Goal: Task Accomplishment & Management: Use online tool/utility

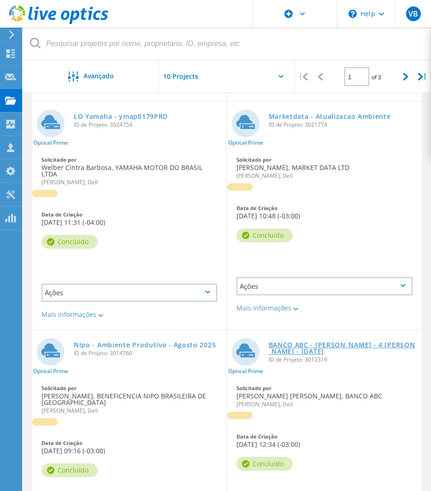
scroll to position [482, 0]
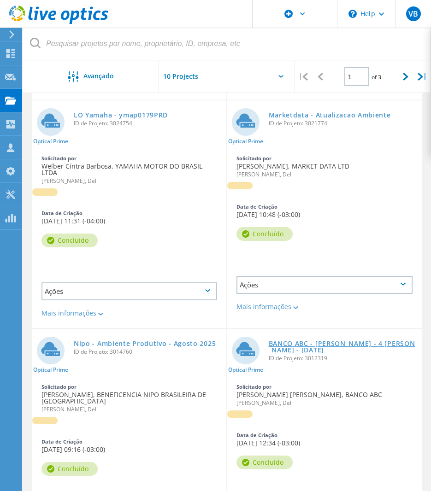
click at [317, 341] on link "BANCO ABC - [PERSON_NAME] - 4 [PERSON_NAME] - [DATE]" at bounding box center [343, 347] width 149 height 13
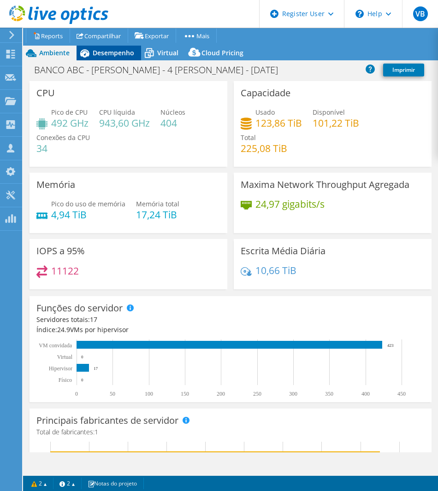
click at [107, 60] on div "Desempenho" at bounding box center [108, 53] width 65 height 15
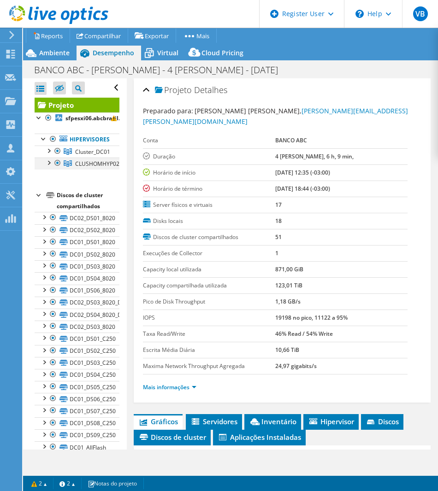
click at [47, 159] on div at bounding box center [48, 162] width 9 height 9
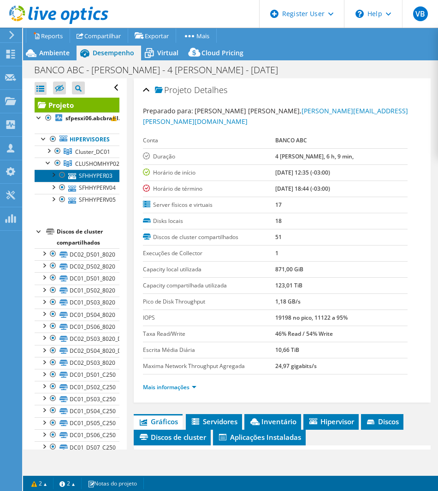
click at [82, 179] on link "SFHHYPER03" at bounding box center [77, 176] width 85 height 12
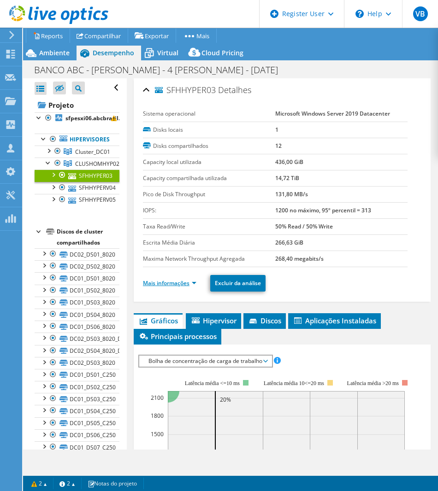
click at [191, 282] on link "Mais informações" at bounding box center [169, 283] width 53 height 8
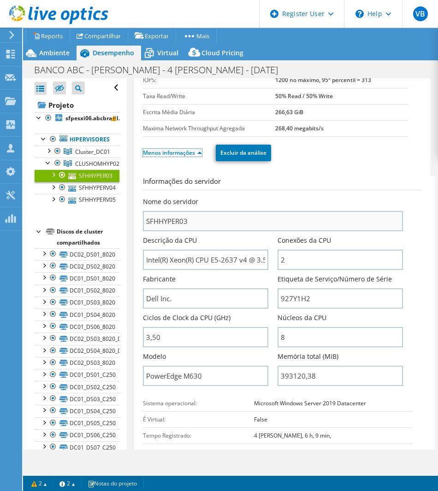
scroll to position [131, 0]
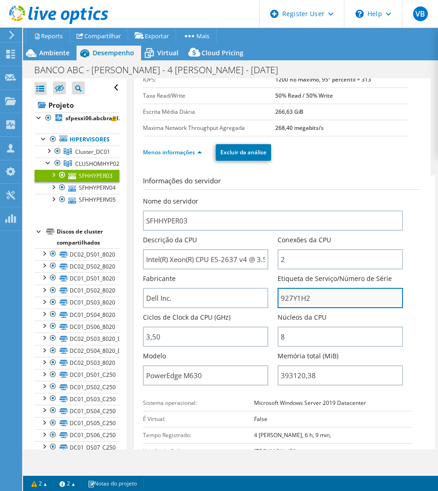
click at [283, 300] on input "927Y1H2" at bounding box center [339, 298] width 125 height 20
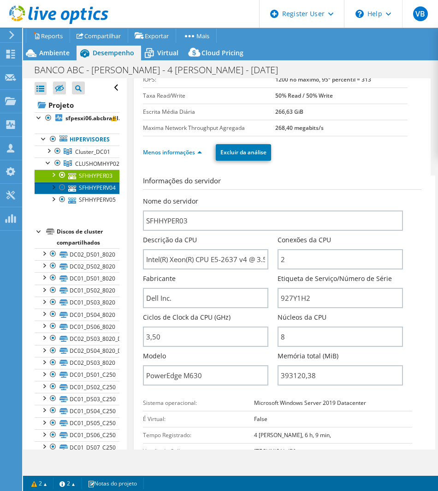
click at [81, 184] on link "SFHHYPERV04" at bounding box center [77, 188] width 85 height 12
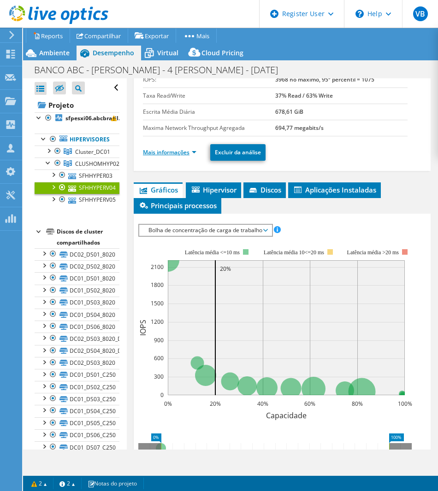
click at [194, 153] on link "Mais informações" at bounding box center [169, 152] width 53 height 8
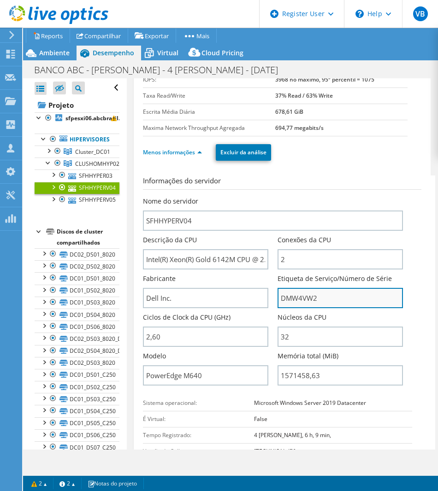
click at [301, 299] on input "DMW4VW2" at bounding box center [339, 298] width 125 height 20
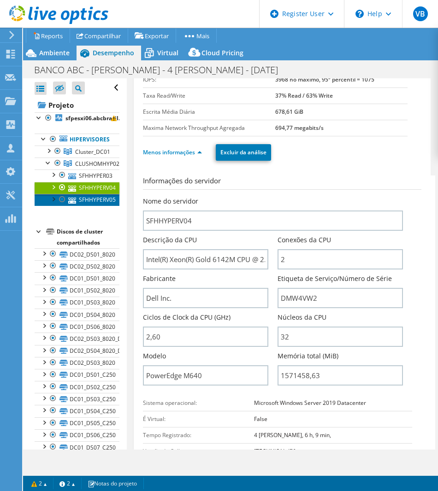
click at [70, 199] on icon at bounding box center [72, 201] width 8 height 6
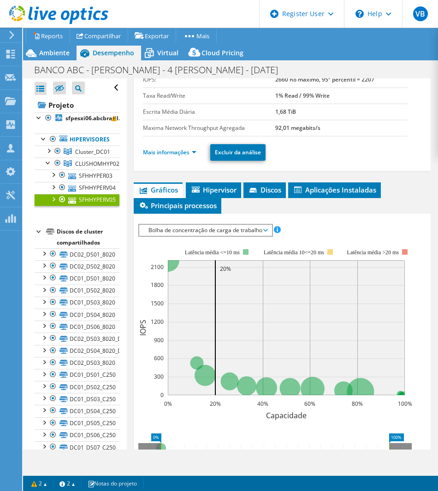
click at [197, 152] on li "Mais informações" at bounding box center [172, 152] width 59 height 10
click at [192, 152] on link "Mais informações" at bounding box center [169, 152] width 53 height 8
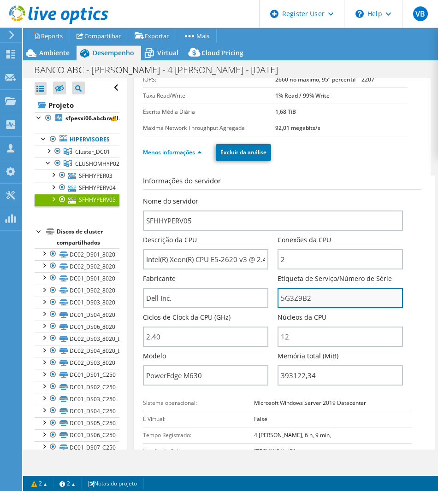
click at [300, 300] on input "5G3Z9B2" at bounding box center [339, 298] width 125 height 20
